Goal: Information Seeking & Learning: Learn about a topic

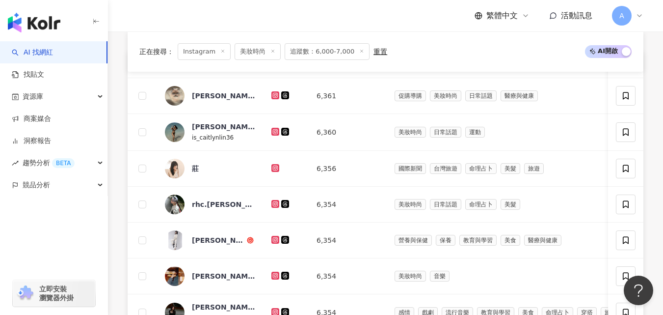
scroll to position [347, 0]
click at [273, 134] on icon at bounding box center [275, 132] width 6 height 6
click at [273, 171] on icon at bounding box center [275, 168] width 6 height 6
click at [276, 207] on icon at bounding box center [275, 204] width 6 height 6
click at [276, 276] on icon at bounding box center [274, 274] width 1 height 1
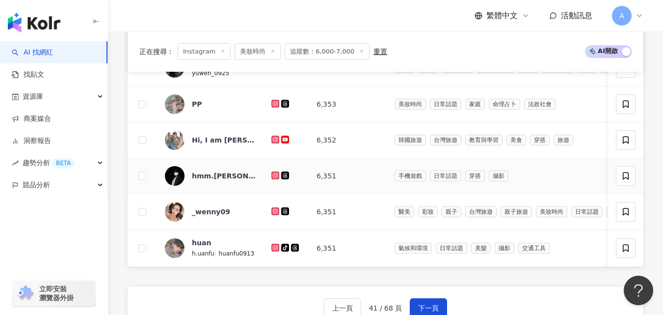
scroll to position [592, 0]
click at [276, 70] on icon at bounding box center [275, 67] width 6 height 6
click at [275, 104] on icon at bounding box center [274, 102] width 1 height 1
click at [275, 140] on icon at bounding box center [275, 138] width 4 height 4
click at [273, 178] on icon at bounding box center [275, 175] width 6 height 6
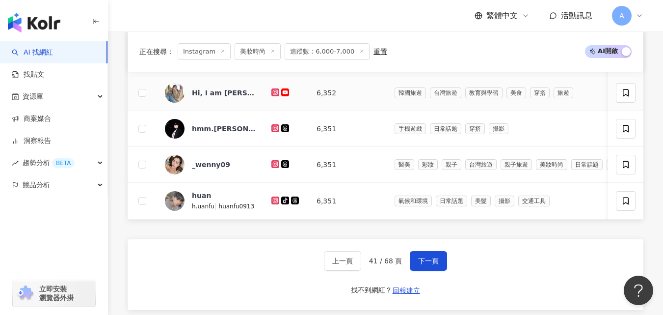
scroll to position [639, 0]
click at [276, 167] on icon at bounding box center [275, 163] width 8 height 8
click at [275, 201] on icon at bounding box center [275, 199] width 4 height 4
click at [431, 264] on span "下一頁" at bounding box center [428, 260] width 21 height 8
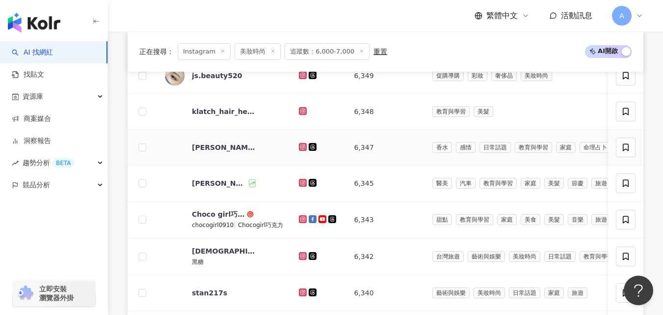
scroll to position [368, 0]
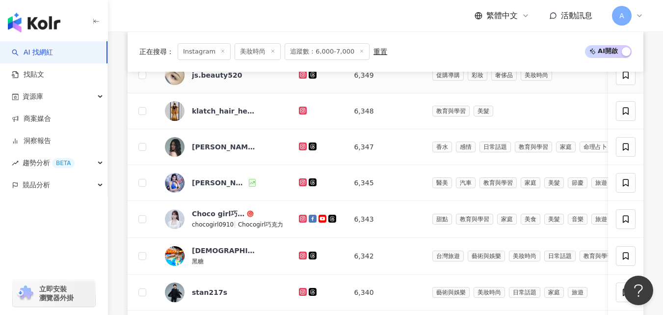
click at [301, 76] on icon at bounding box center [303, 74] width 4 height 4
click at [301, 112] on icon at bounding box center [303, 110] width 4 height 4
click at [302, 147] on icon at bounding box center [302, 145] width 1 height 1
click at [301, 186] on icon at bounding box center [303, 182] width 8 height 8
click at [302, 222] on icon at bounding box center [303, 218] width 8 height 8
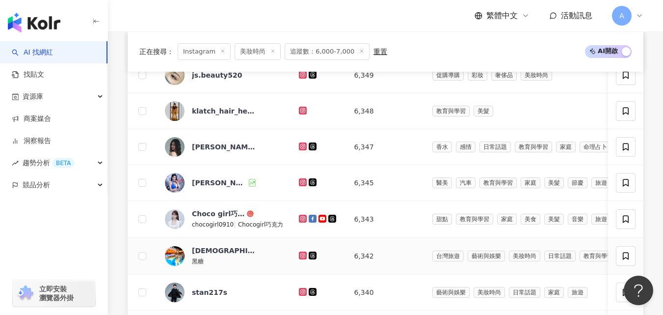
click at [301, 257] on icon at bounding box center [303, 255] width 4 height 4
click at [300, 294] on icon at bounding box center [303, 292] width 6 height 6
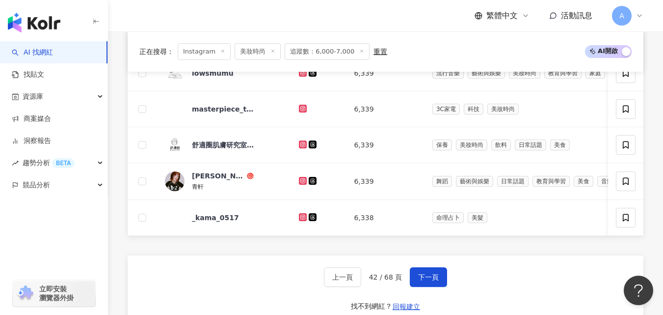
scroll to position [624, 0]
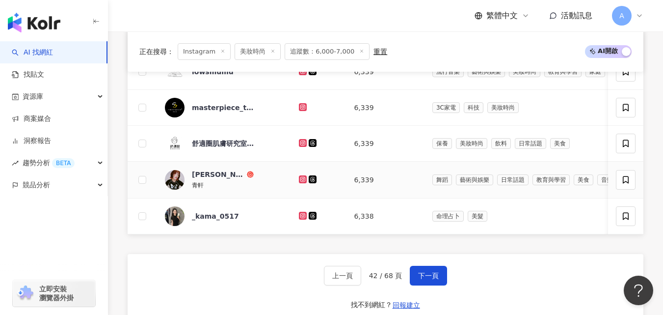
click at [302, 180] on icon at bounding box center [302, 178] width 1 height 1
click at [302, 216] on icon at bounding box center [302, 214] width 1 height 1
click at [430, 279] on span "下一頁" at bounding box center [428, 275] width 21 height 8
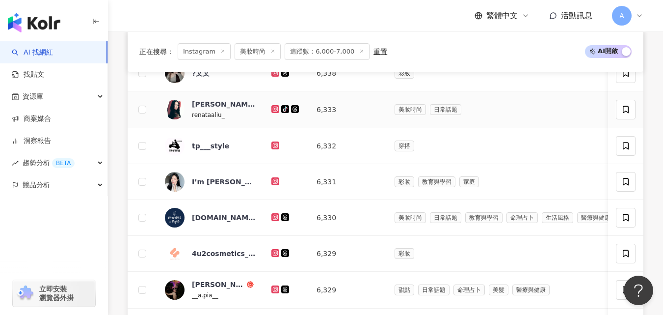
scroll to position [369, 0]
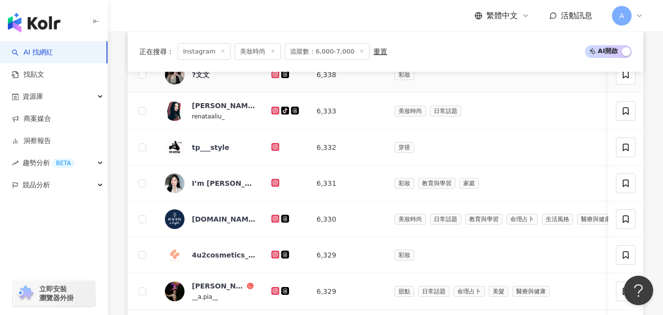
click at [273, 77] on icon at bounding box center [275, 74] width 6 height 6
click at [272, 114] on icon at bounding box center [275, 110] width 8 height 8
click at [274, 184] on icon at bounding box center [275, 182] width 4 height 4
click at [275, 292] on icon at bounding box center [275, 290] width 4 height 4
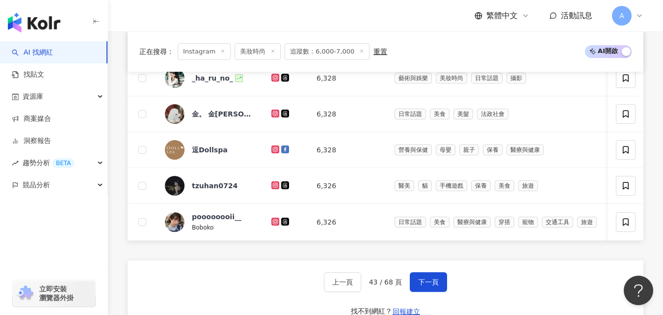
scroll to position [618, 0]
click at [276, 79] on icon at bounding box center [275, 77] width 4 height 4
click at [276, 116] on icon at bounding box center [275, 113] width 6 height 6
click at [275, 188] on icon at bounding box center [275, 185] width 8 height 8
click at [273, 222] on icon at bounding box center [275, 220] width 4 height 4
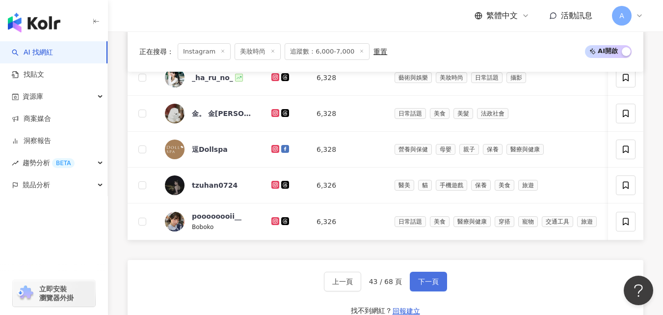
click at [425, 285] on span "下一頁" at bounding box center [428, 281] width 21 height 8
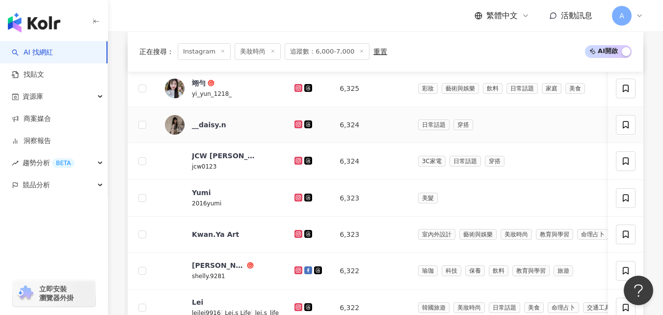
scroll to position [356, 0]
click at [296, 89] on icon at bounding box center [298, 87] width 4 height 4
click at [296, 125] on icon at bounding box center [298, 123] width 4 height 4
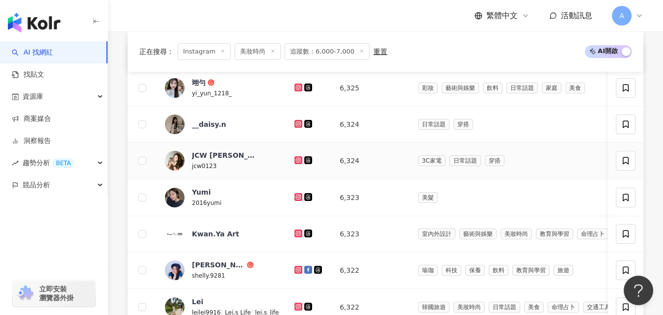
click at [297, 160] on icon at bounding box center [297, 159] width 1 height 1
click at [294, 201] on icon at bounding box center [298, 197] width 8 height 8
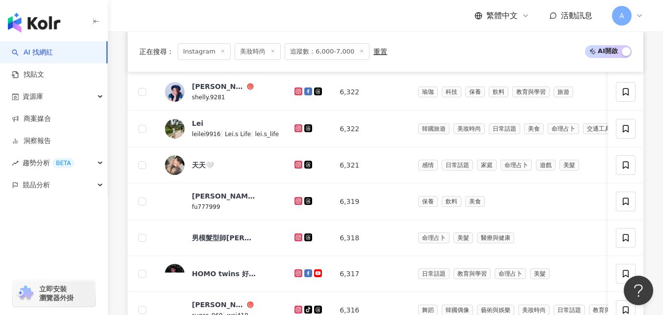
scroll to position [542, 0]
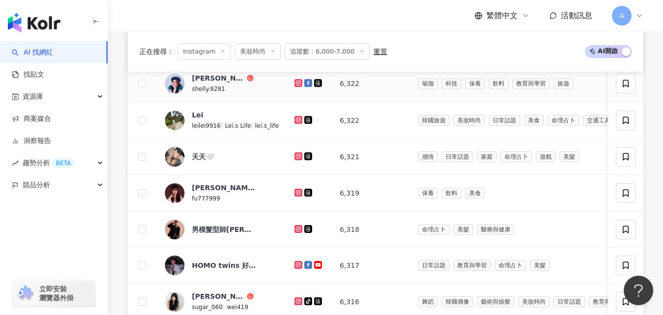
click at [294, 87] on icon at bounding box center [298, 83] width 8 height 8
click at [296, 121] on icon at bounding box center [298, 119] width 4 height 4
click at [297, 120] on icon at bounding box center [297, 119] width 1 height 1
click at [297, 157] on icon at bounding box center [297, 155] width 1 height 1
click at [296, 230] on icon at bounding box center [298, 228] width 4 height 4
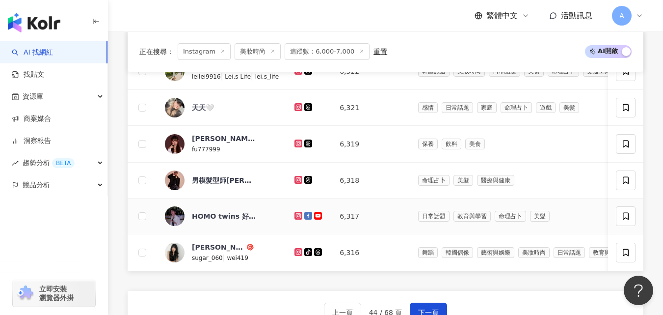
scroll to position [715, 0]
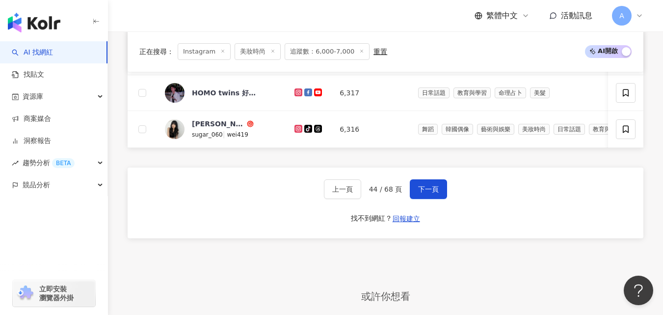
drag, startPoint x: 307, startPoint y: 256, endPoint x: 294, endPoint y: 98, distance: 159.1
click at [295, 95] on icon at bounding box center [298, 92] width 6 height 6
click at [297, 129] on icon at bounding box center [297, 128] width 1 height 1
click at [425, 193] on span "下一頁" at bounding box center [428, 189] width 21 height 8
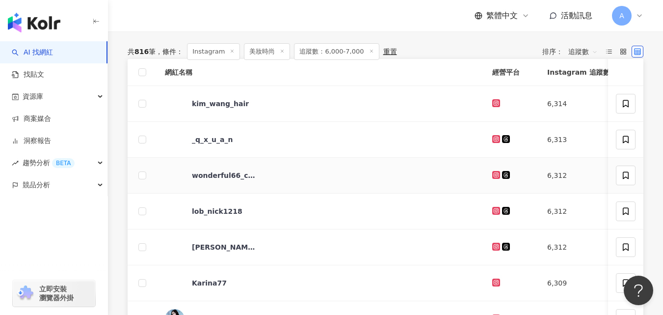
scroll to position [333, 0]
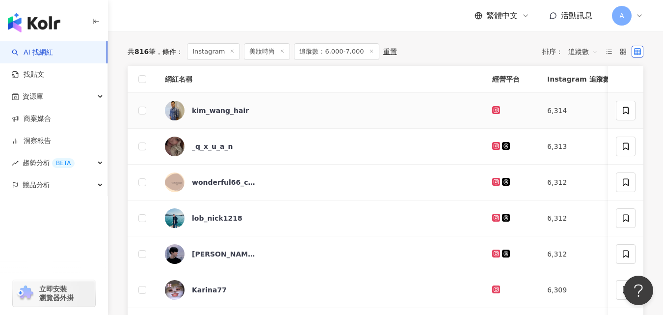
click at [492, 114] on icon at bounding box center [496, 110] width 8 height 8
